Goal: Task Accomplishment & Management: Manage account settings

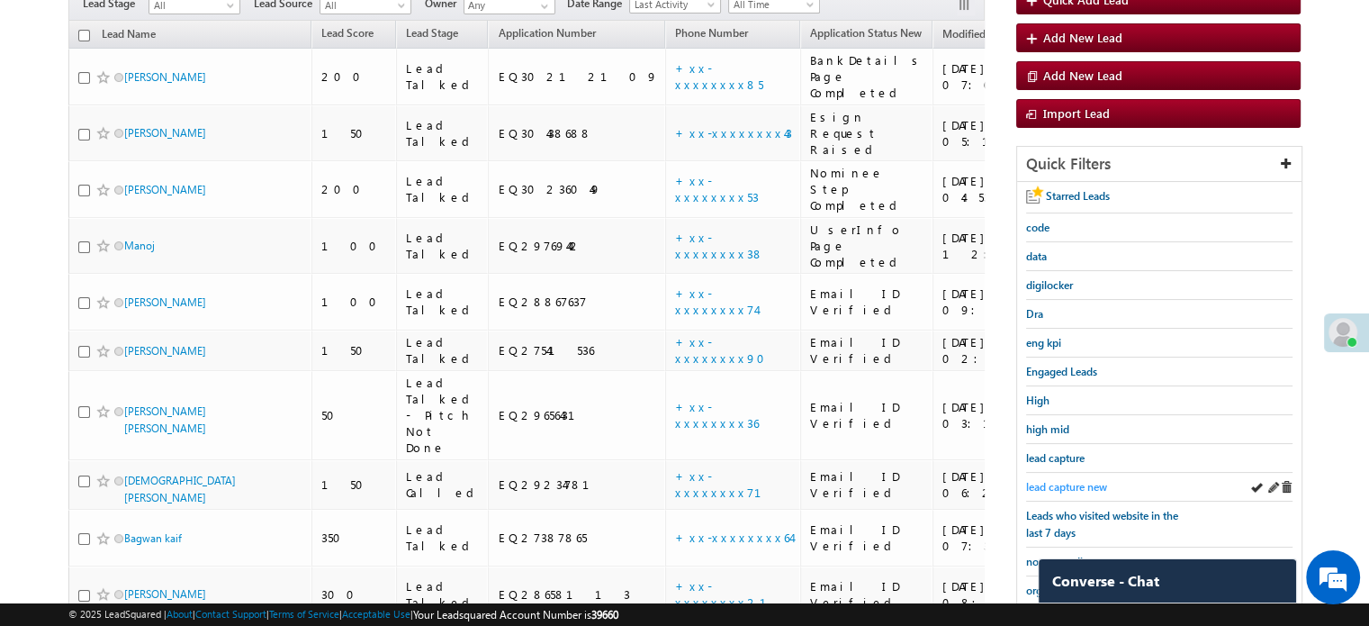
click at [1039, 483] on span "lead capture new" at bounding box center [1066, 487] width 81 height 14
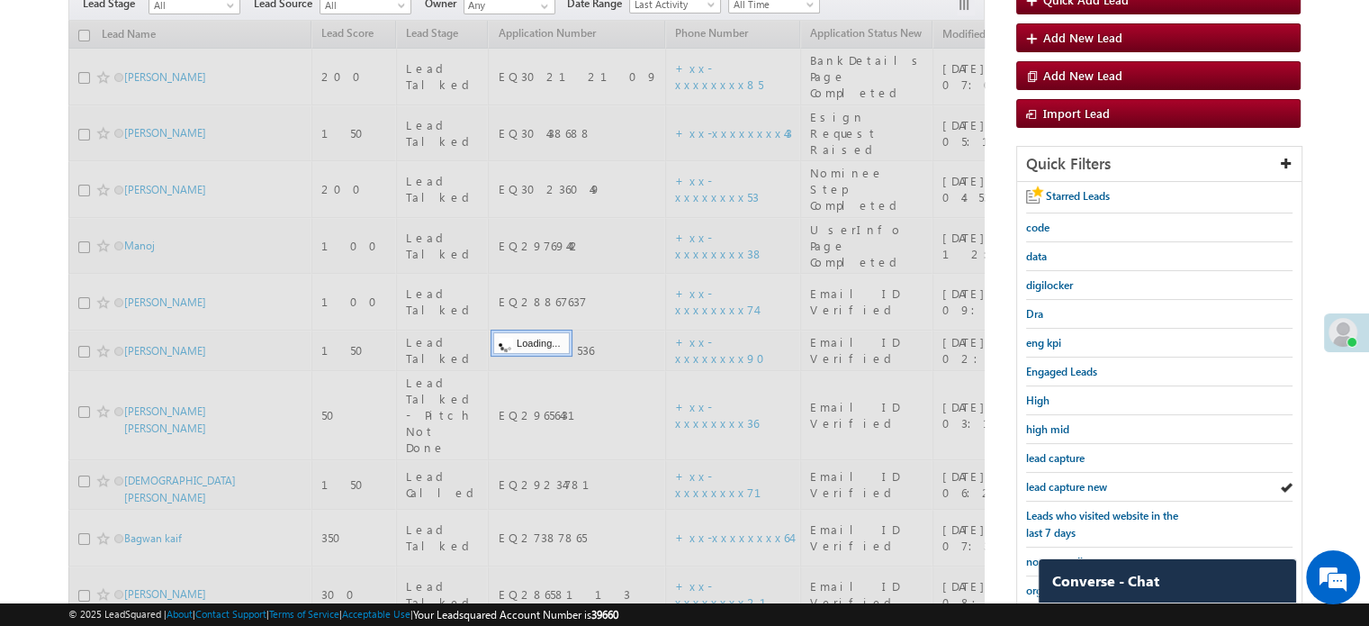
click at [1039, 483] on span "lead capture new" at bounding box center [1066, 487] width 81 height 14
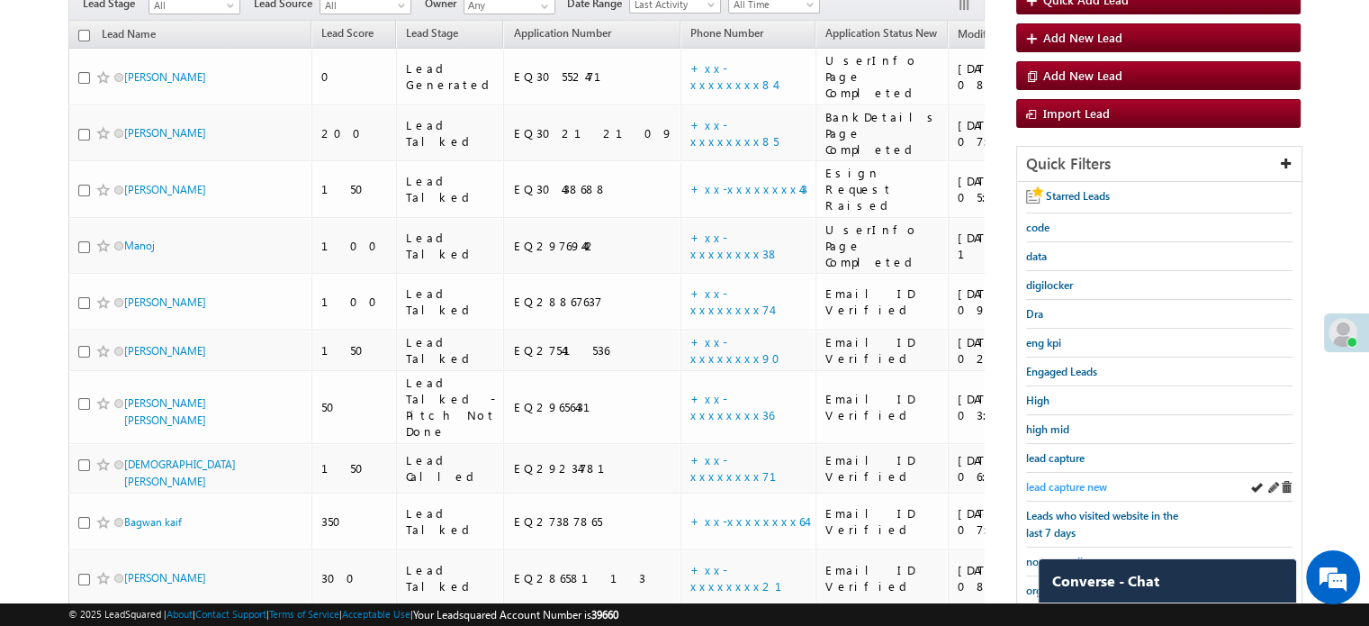
click at [1076, 480] on span "lead capture new" at bounding box center [1066, 487] width 81 height 14
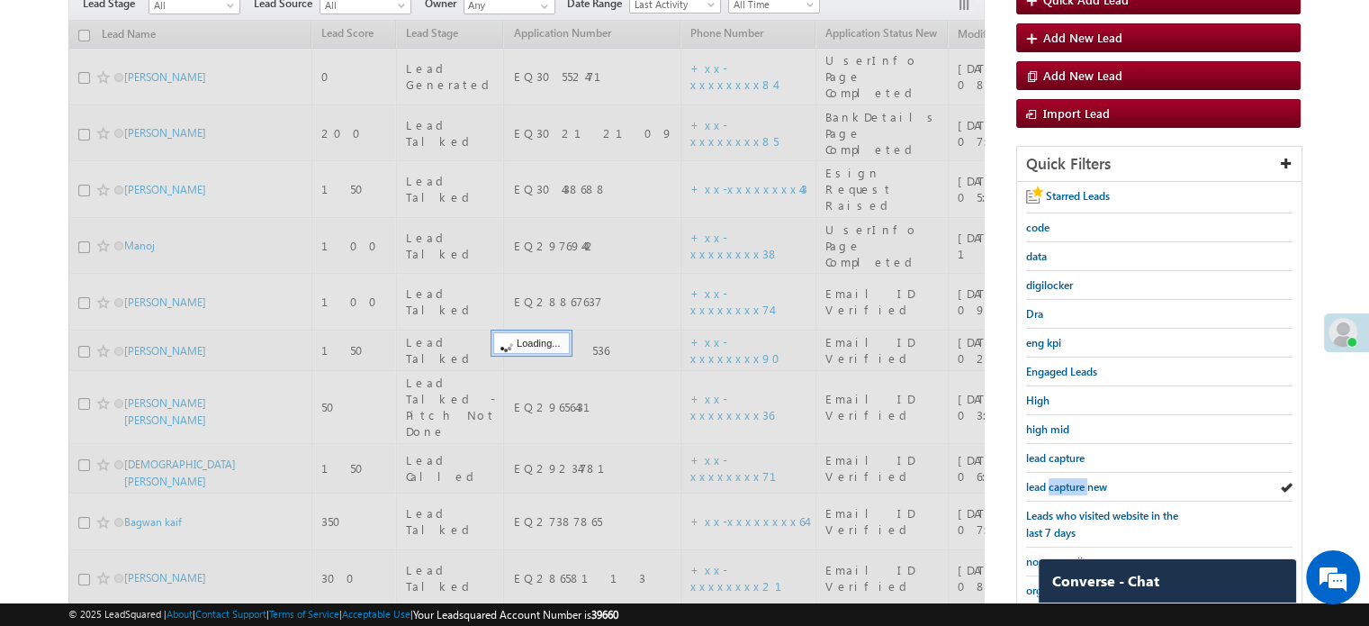
click at [1076, 480] on span "lead capture new" at bounding box center [1066, 487] width 81 height 14
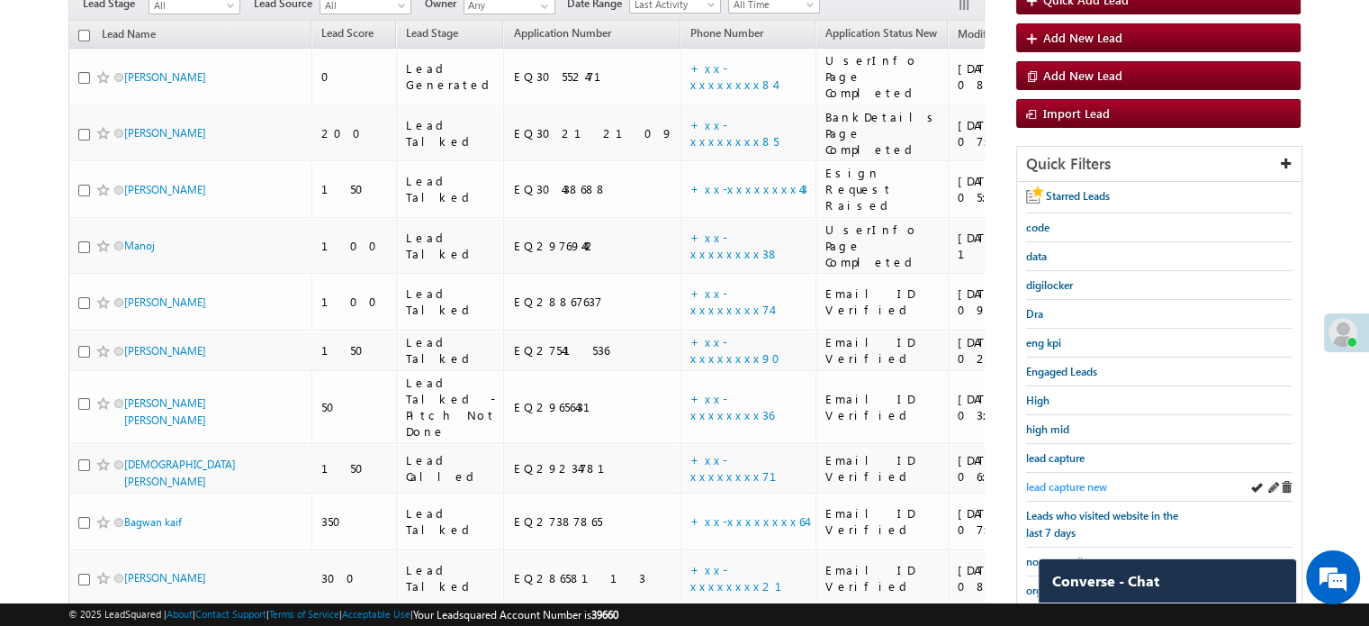
click at [1040, 482] on span "lead capture new" at bounding box center [1066, 487] width 81 height 14
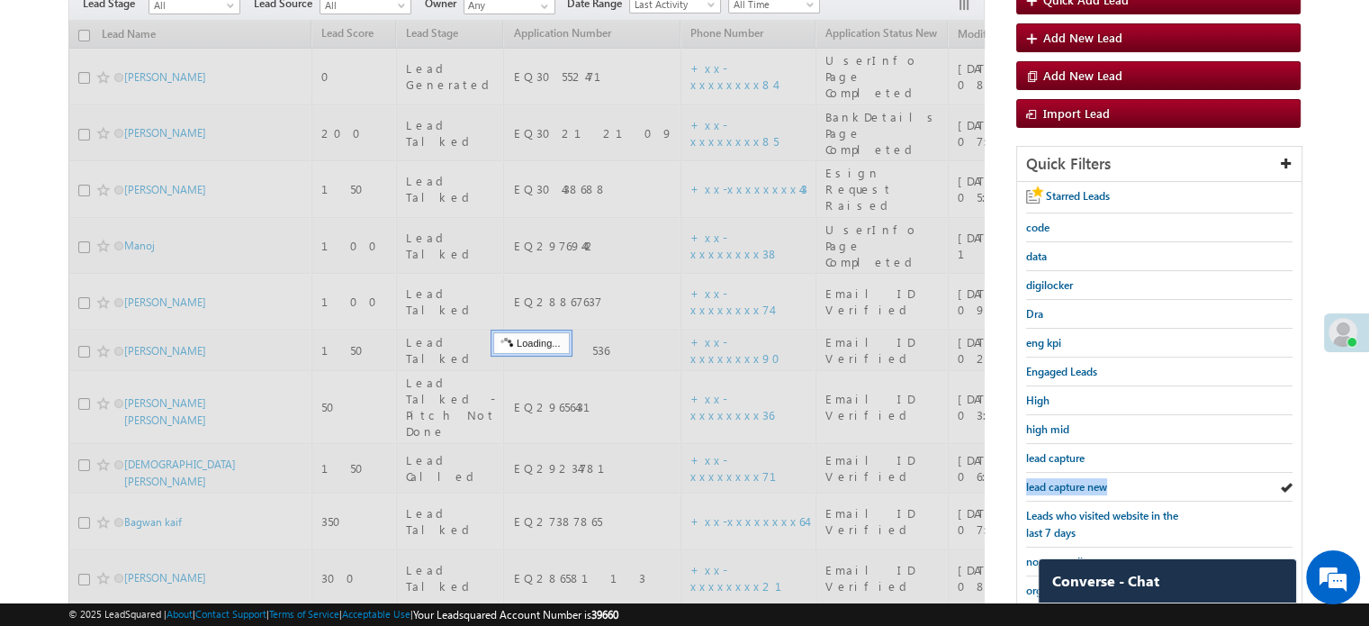
click at [1040, 482] on span "lead capture new" at bounding box center [1066, 487] width 81 height 14
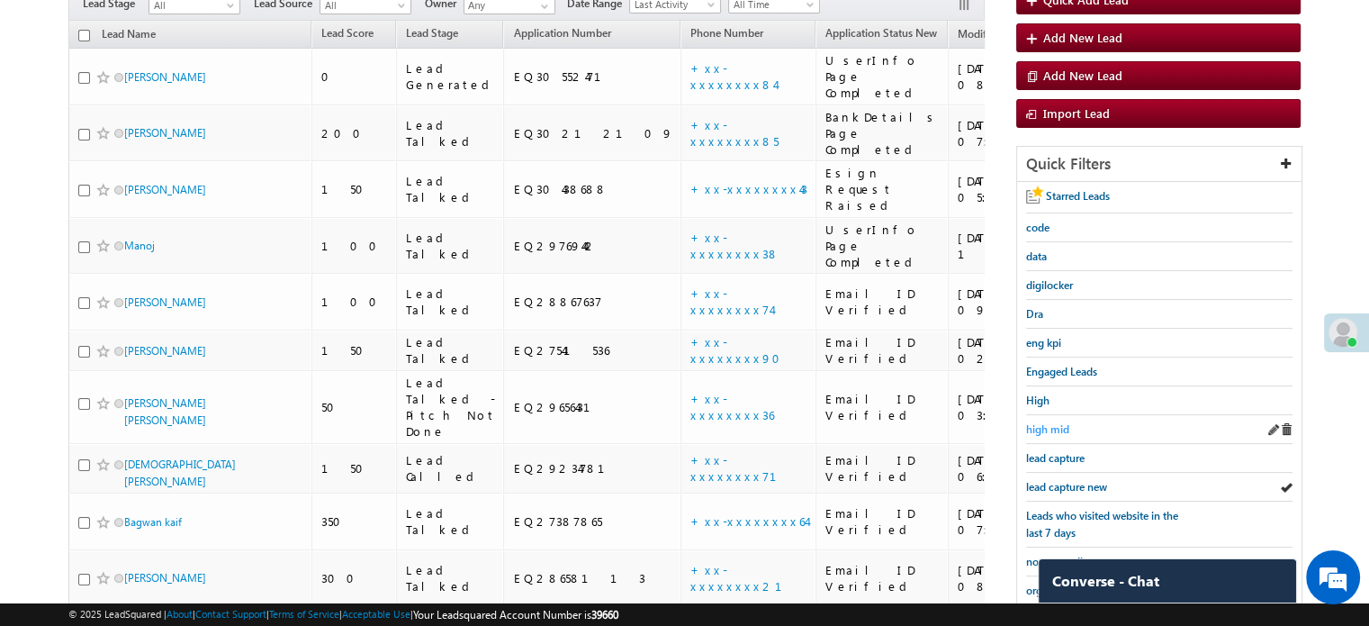
click at [1046, 424] on span "high mid" at bounding box center [1047, 429] width 43 height 14
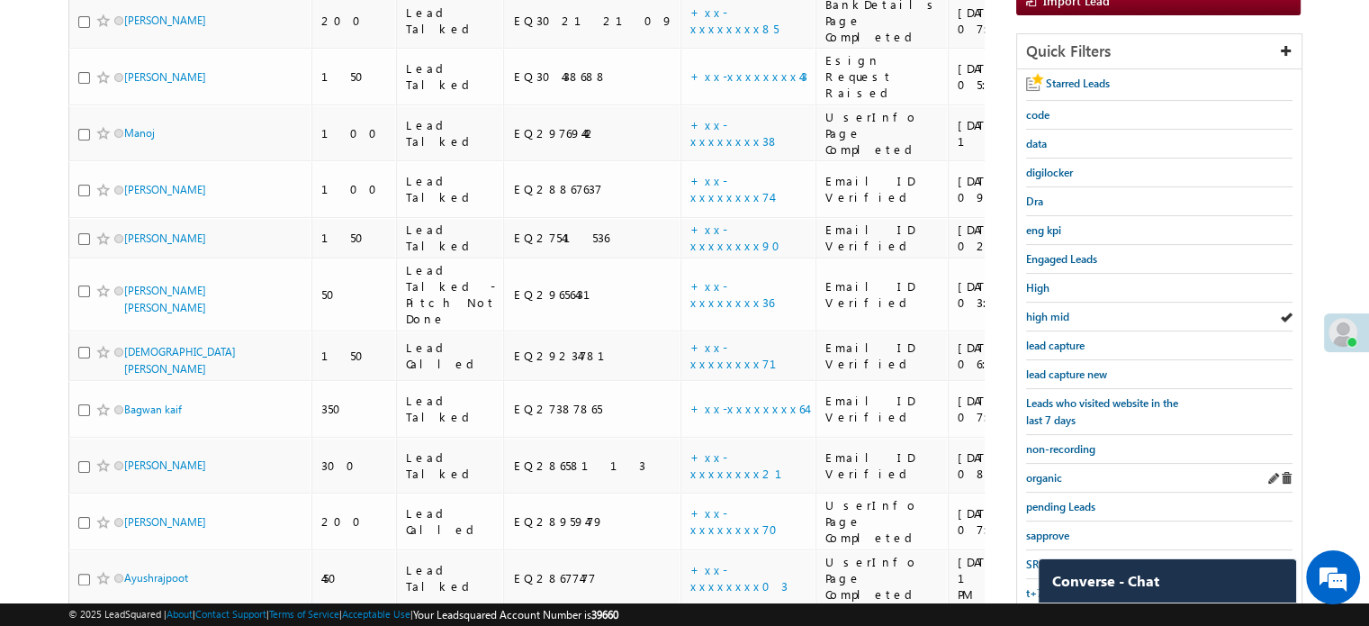
scroll to position [296, 0]
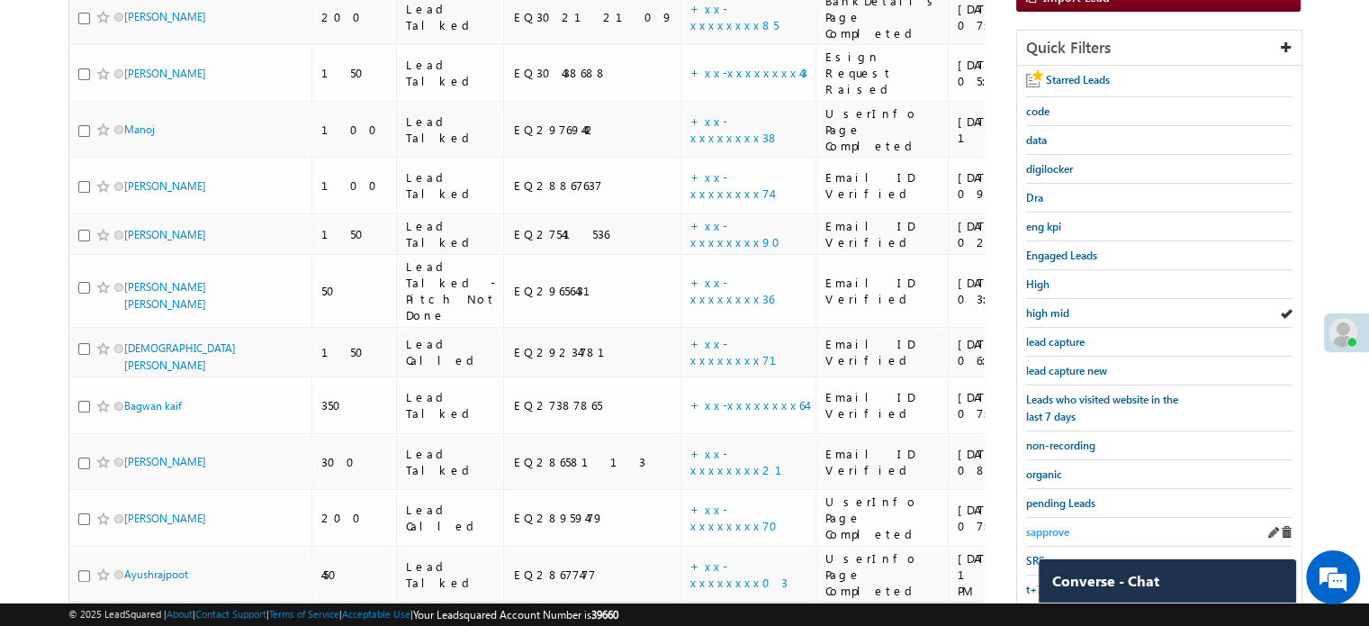
click at [1033, 525] on span "sapprove" at bounding box center [1047, 532] width 43 height 14
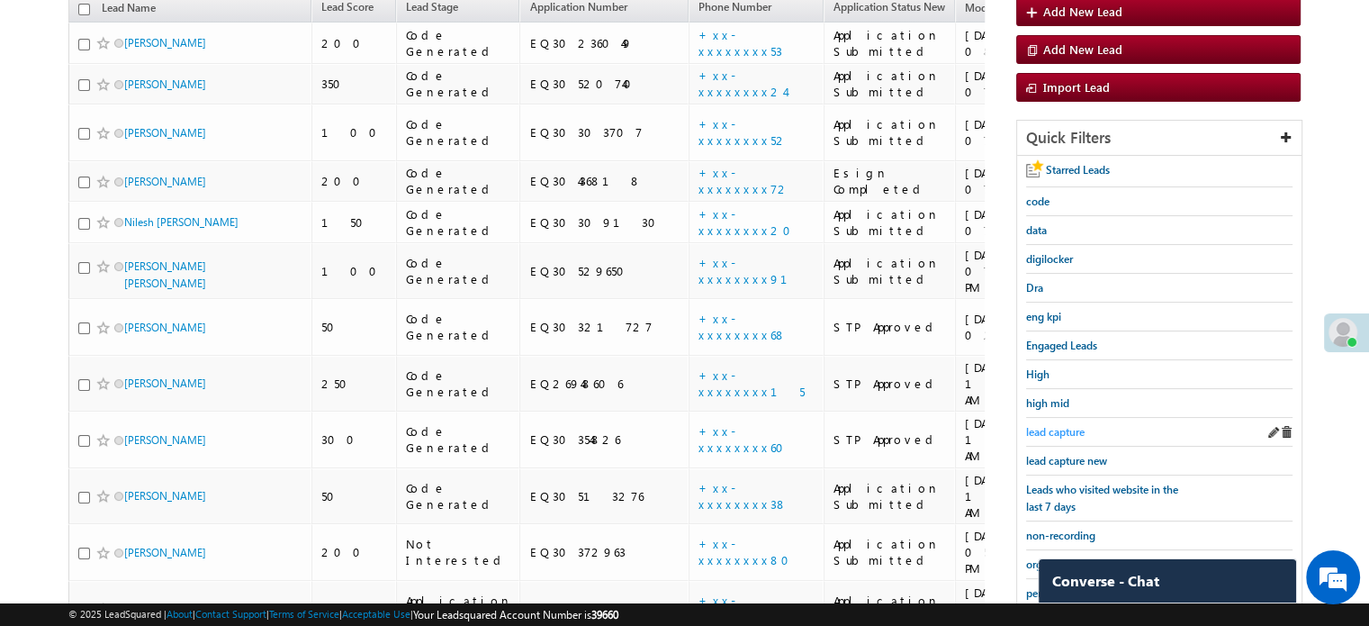
scroll to position [116, 0]
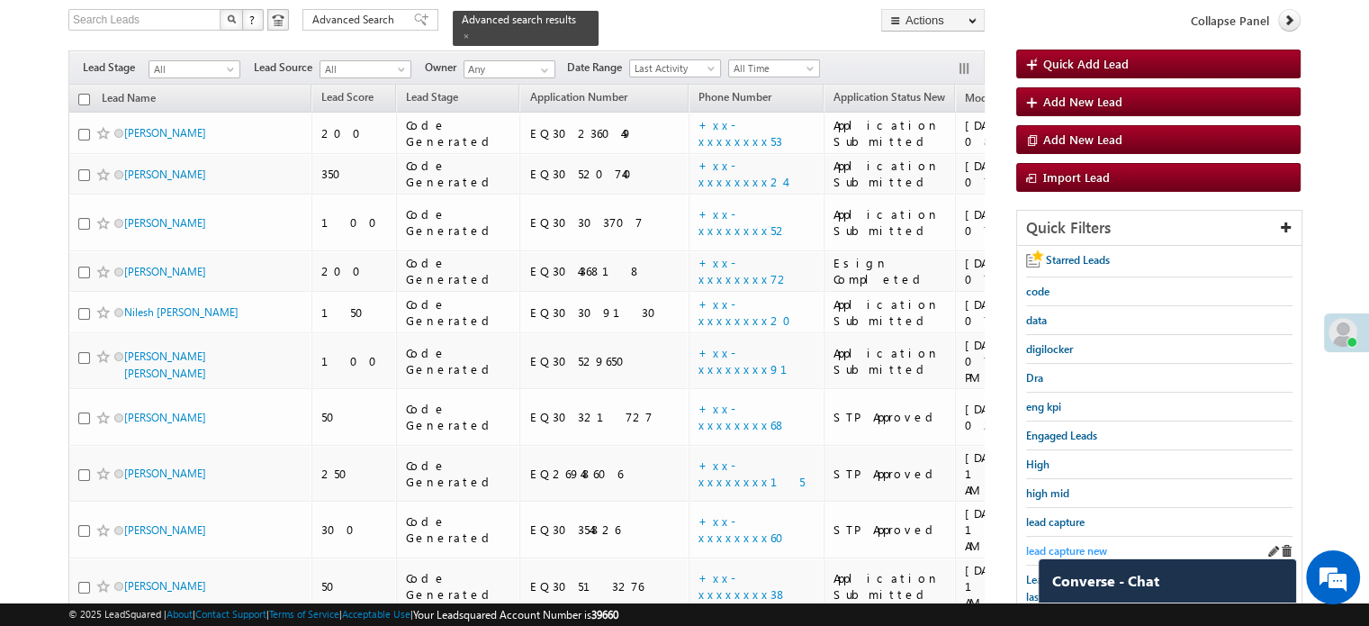
click at [1071, 545] on span "lead capture new" at bounding box center [1066, 551] width 81 height 14
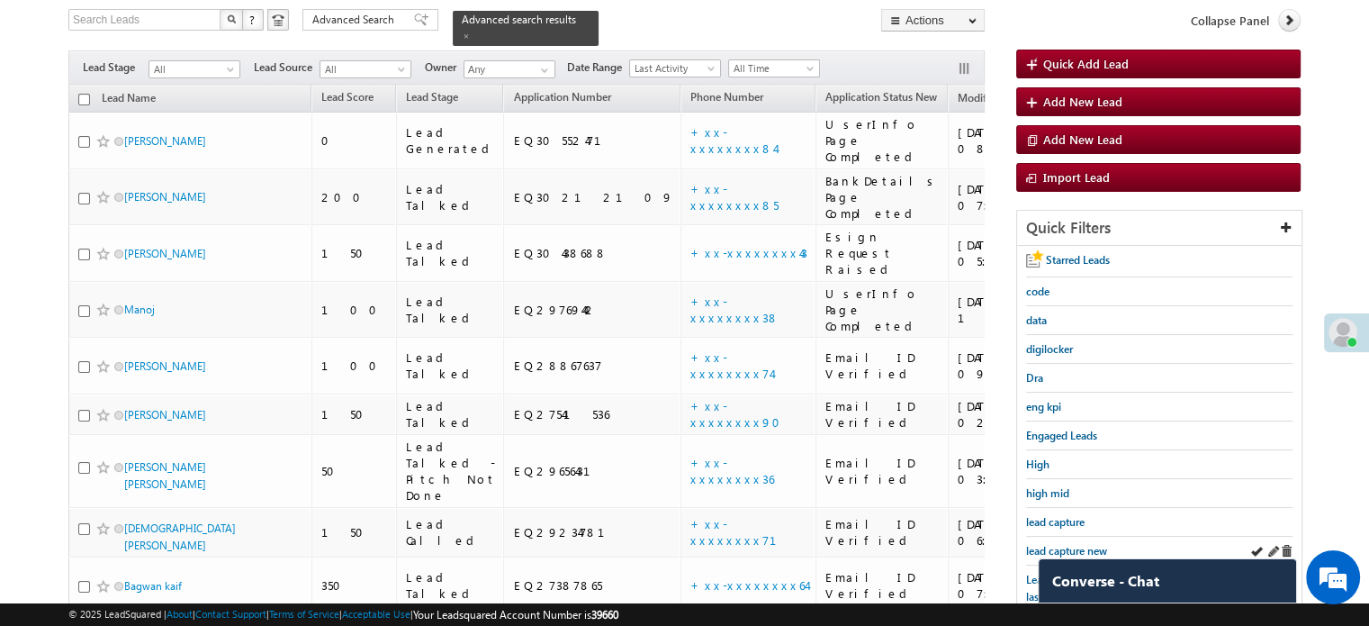
click at [1066, 536] on div "lead capture new" at bounding box center [1159, 550] width 266 height 29
click at [1066, 544] on span "lead capture new" at bounding box center [1066, 551] width 81 height 14
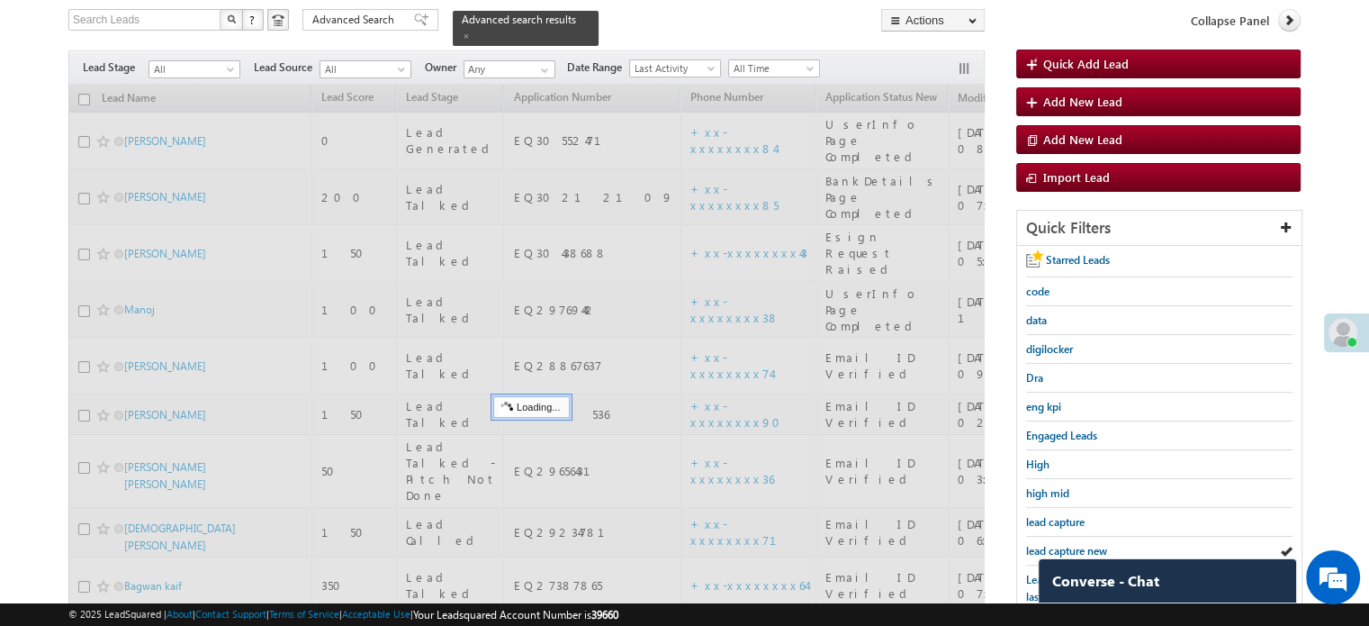
click at [1066, 544] on span "lead capture new" at bounding box center [1066, 551] width 81 height 14
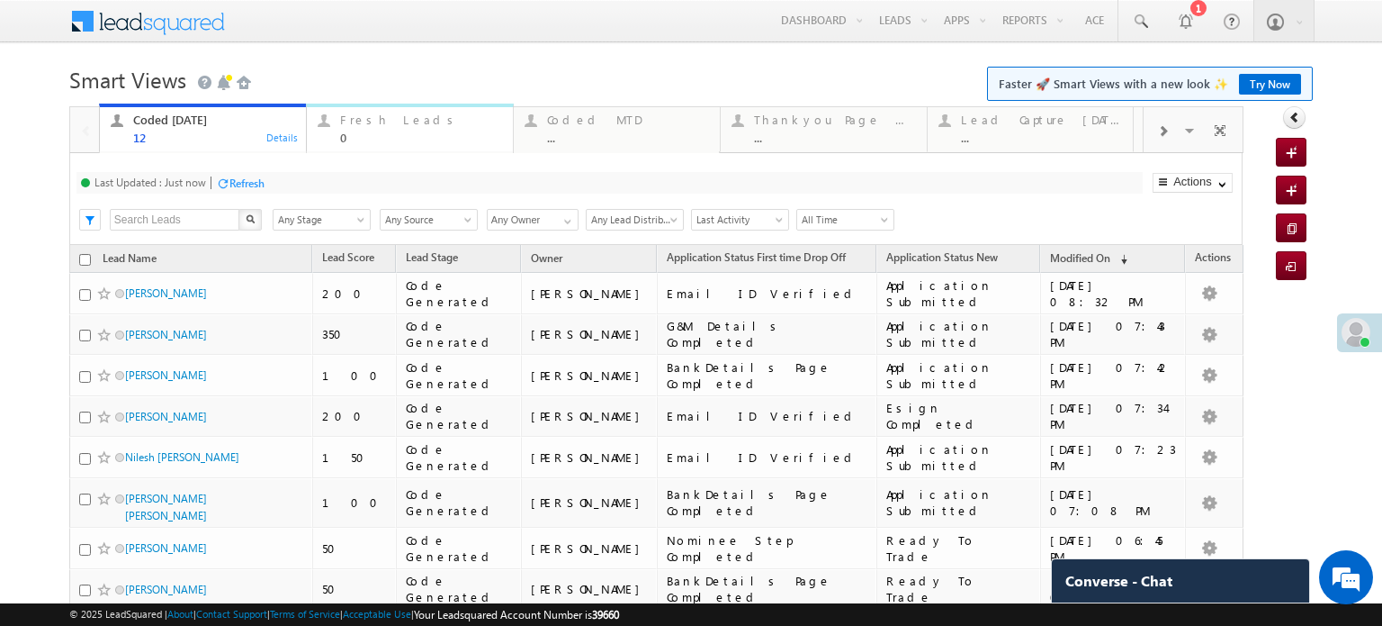
click at [360, 126] on div "Fresh Leads" at bounding box center [421, 120] width 162 height 14
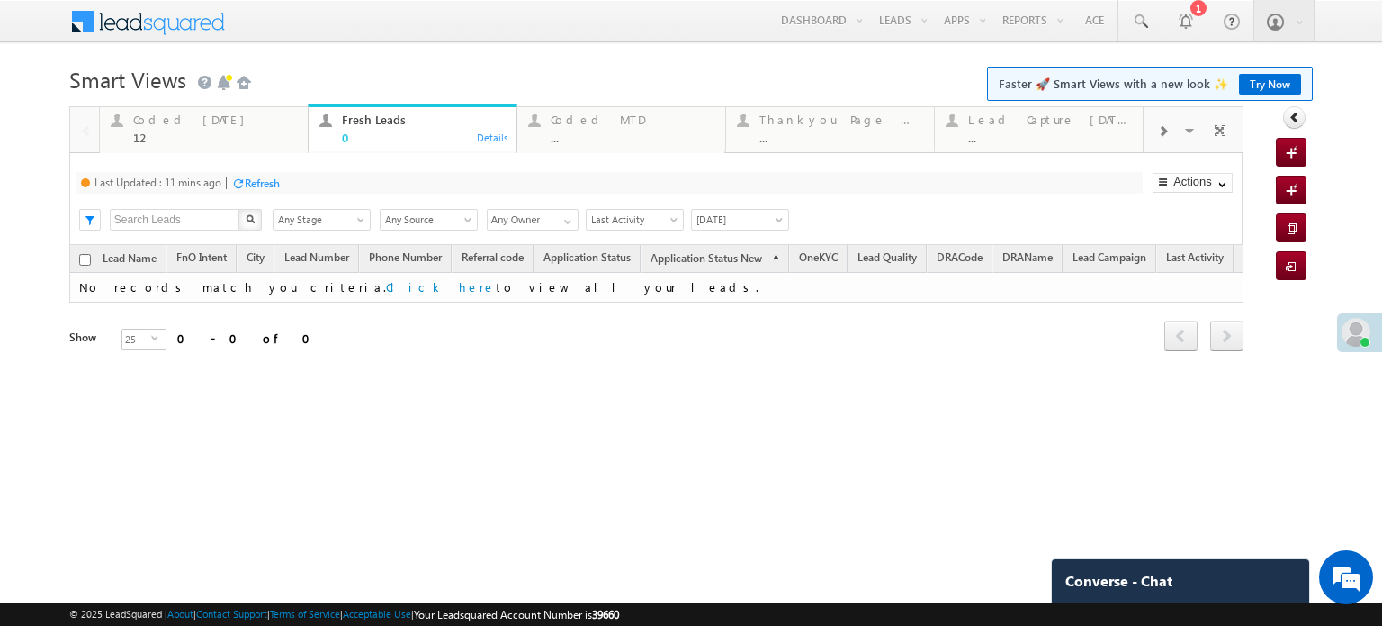
click at [248, 185] on div "Refresh" at bounding box center [262, 183] width 35 height 14
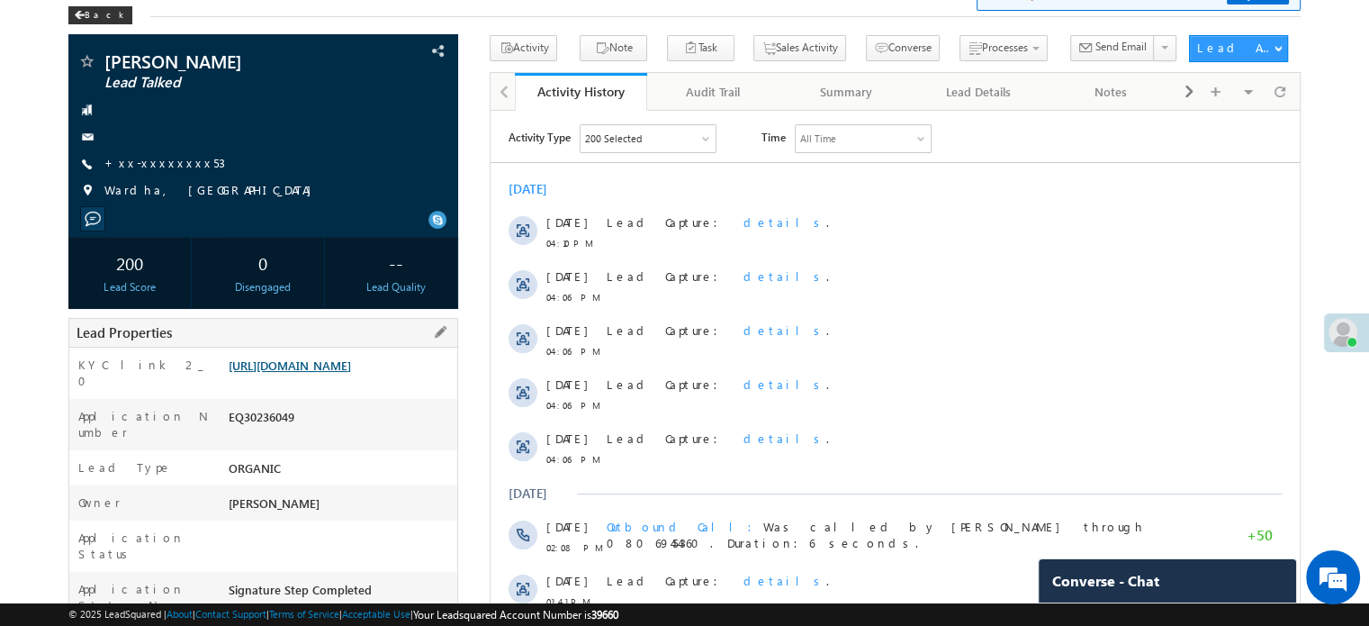
click at [272, 373] on link "https://angelbroking1-pk3em7sa.customui-test.leadsquared.com?leadId=fa0e3378-2f…" at bounding box center [290, 364] width 122 height 15
